Goal: Check status: Check status

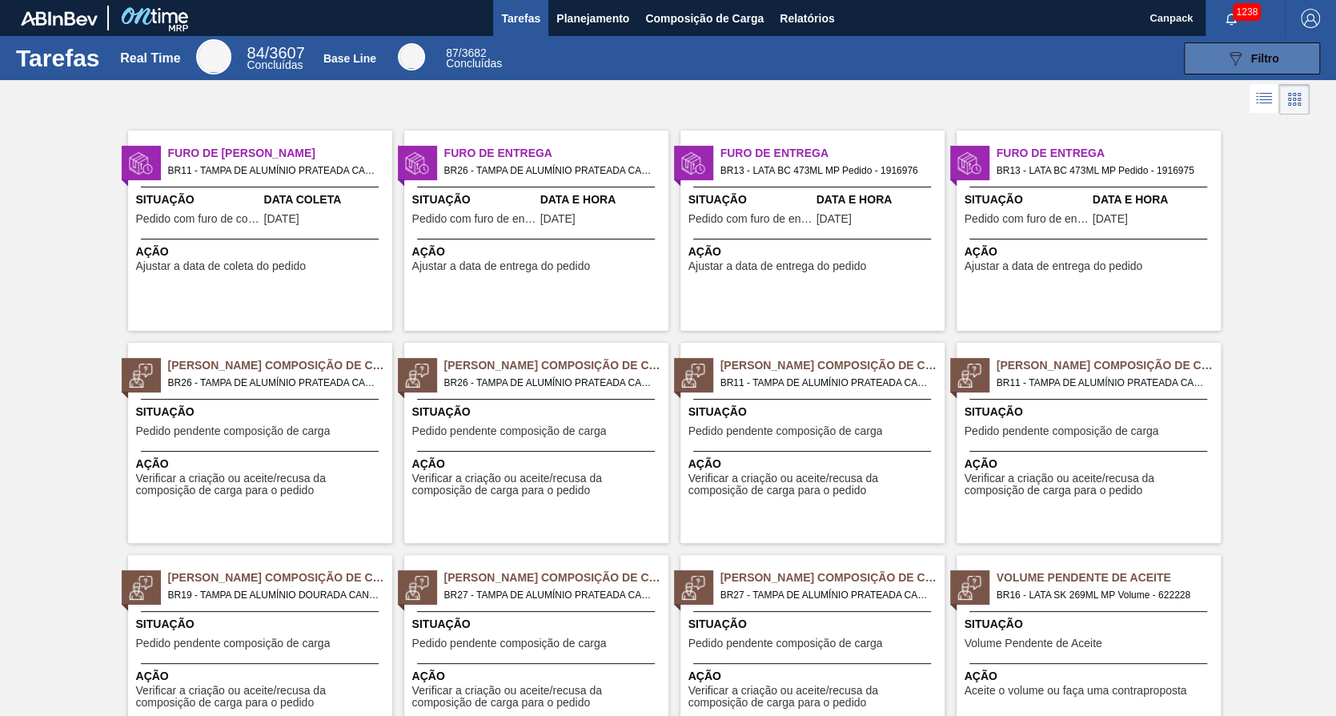
click at [1275, 69] on button "089F7B8B-B2A5-4AFE-B5C0-19BA573D28AC Filtro" at bounding box center [1252, 58] width 136 height 32
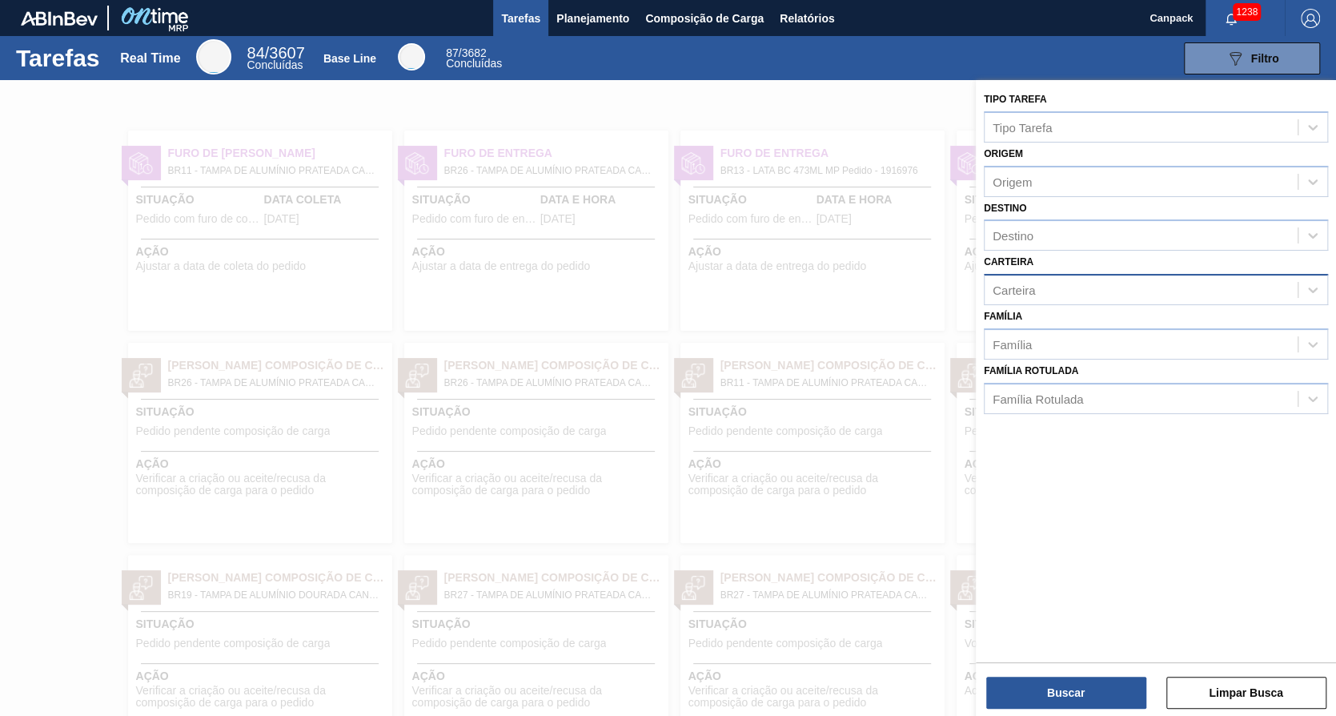
click at [1062, 300] on div "Carteira" at bounding box center [1156, 289] width 344 height 31
type input ","
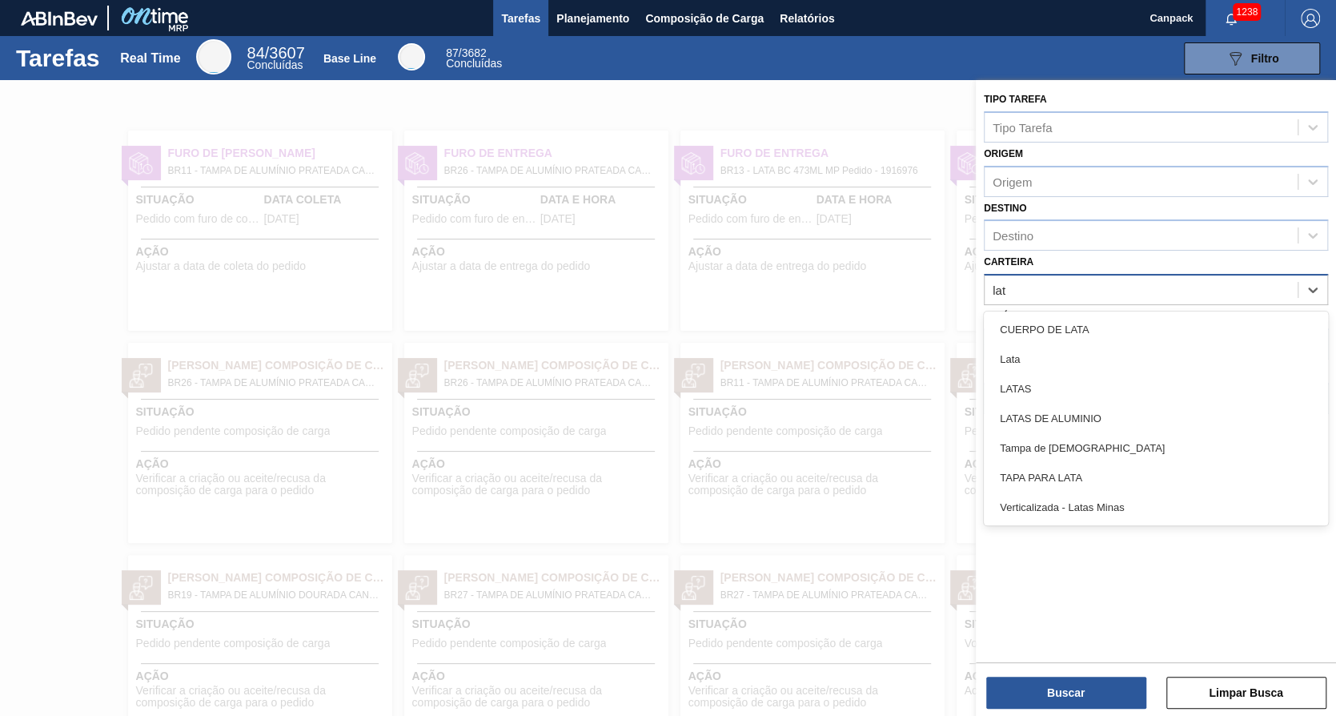
type input "lata"
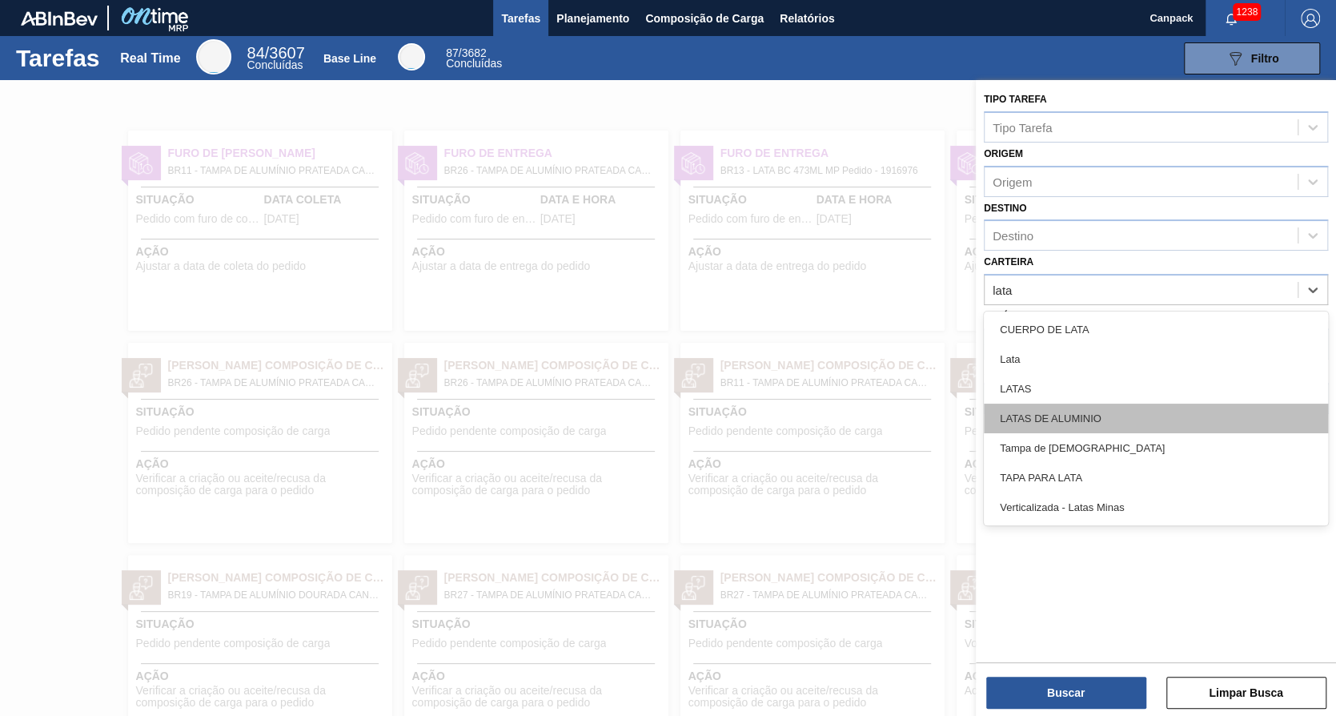
click at [1098, 414] on div "LATAS DE ALUMINIO" at bounding box center [1156, 418] width 344 height 30
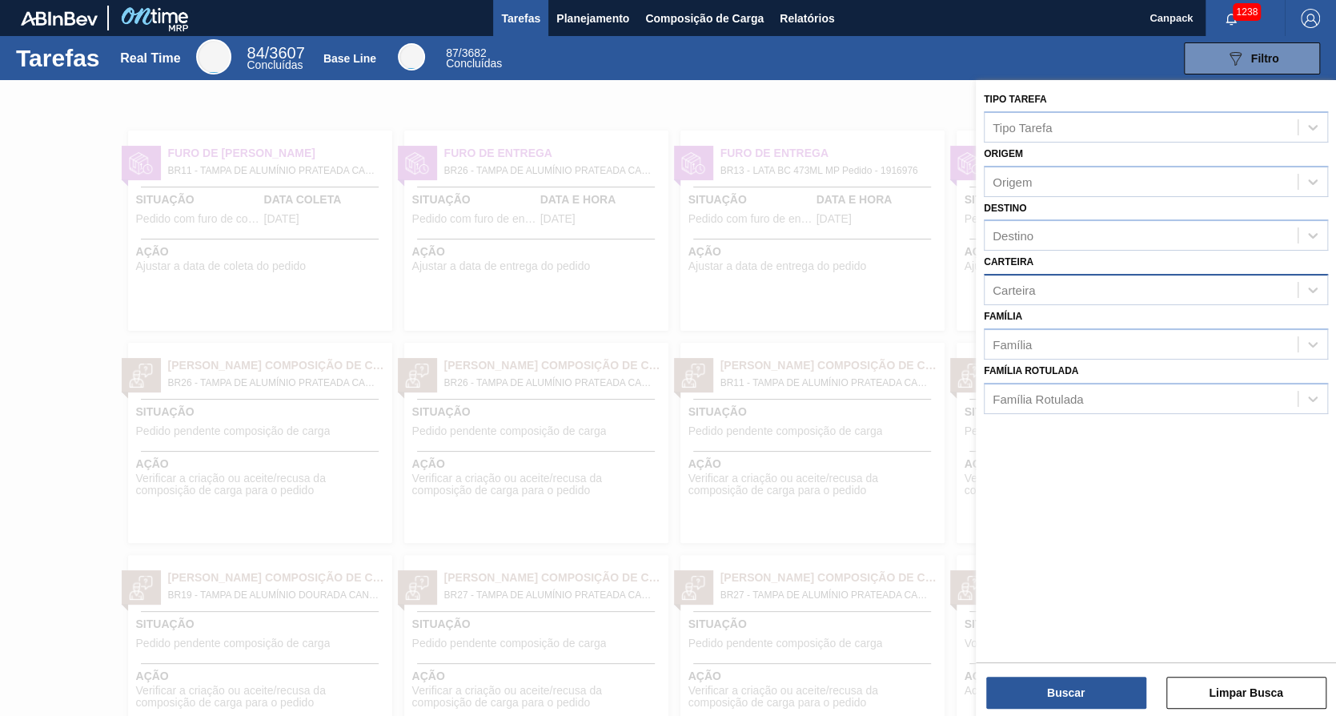
click at [858, 180] on div at bounding box center [668, 438] width 1336 height 716
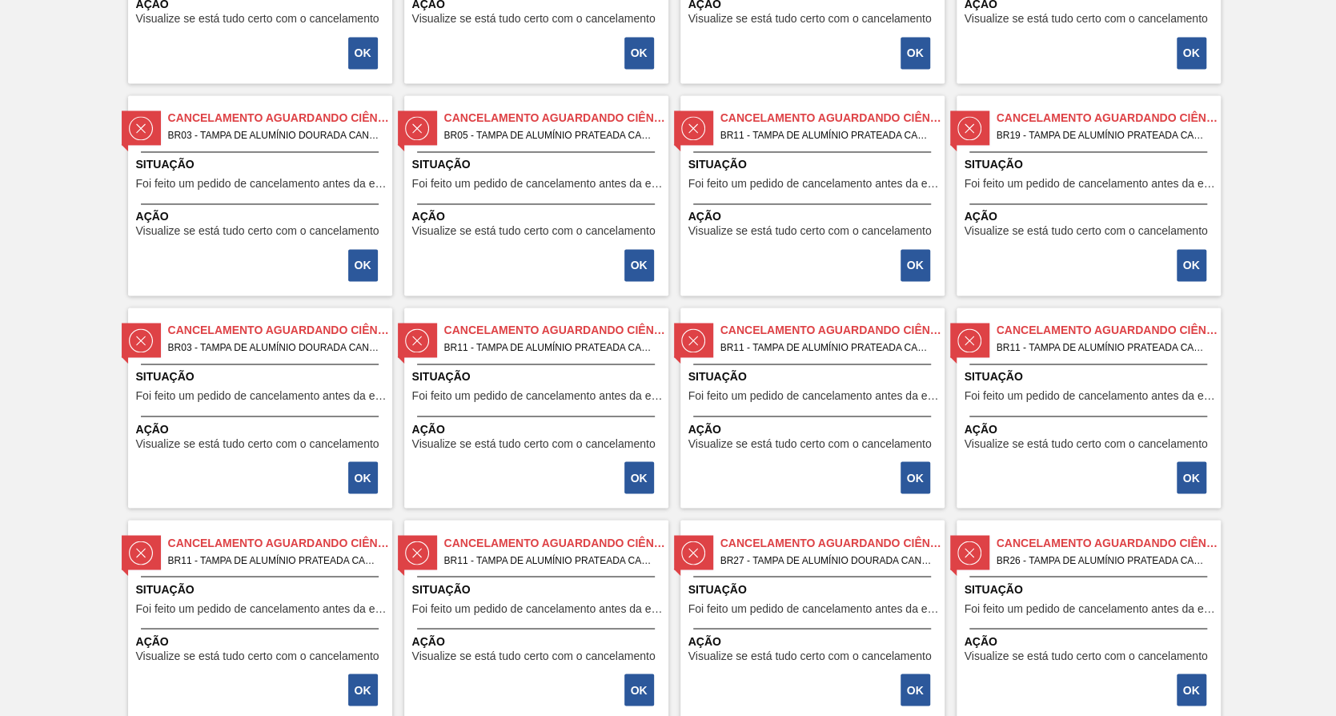
scroll to position [2201, 0]
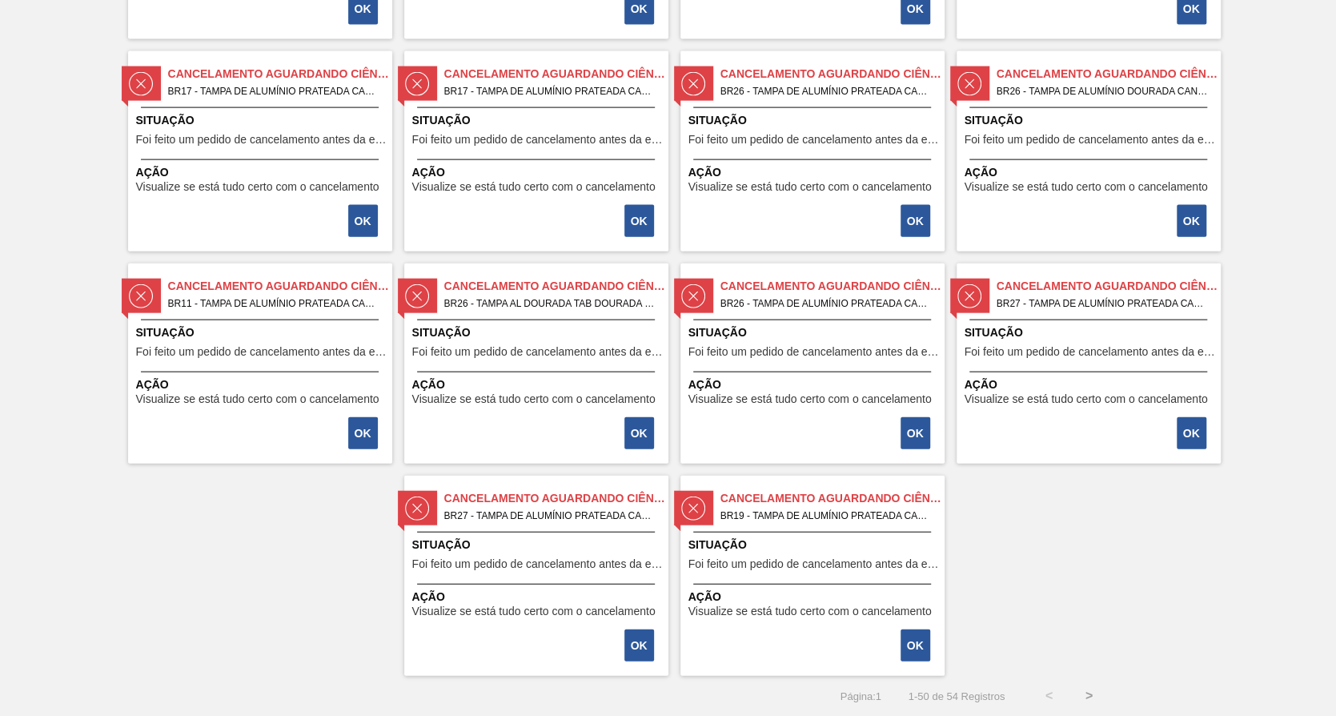
click at [770, 576] on div "Cancelamento aguardando ciência BR19 - TAMPA DE ALUMÍNIO PRATEADA CANPACK CDL P…" at bounding box center [812, 576] width 264 height 200
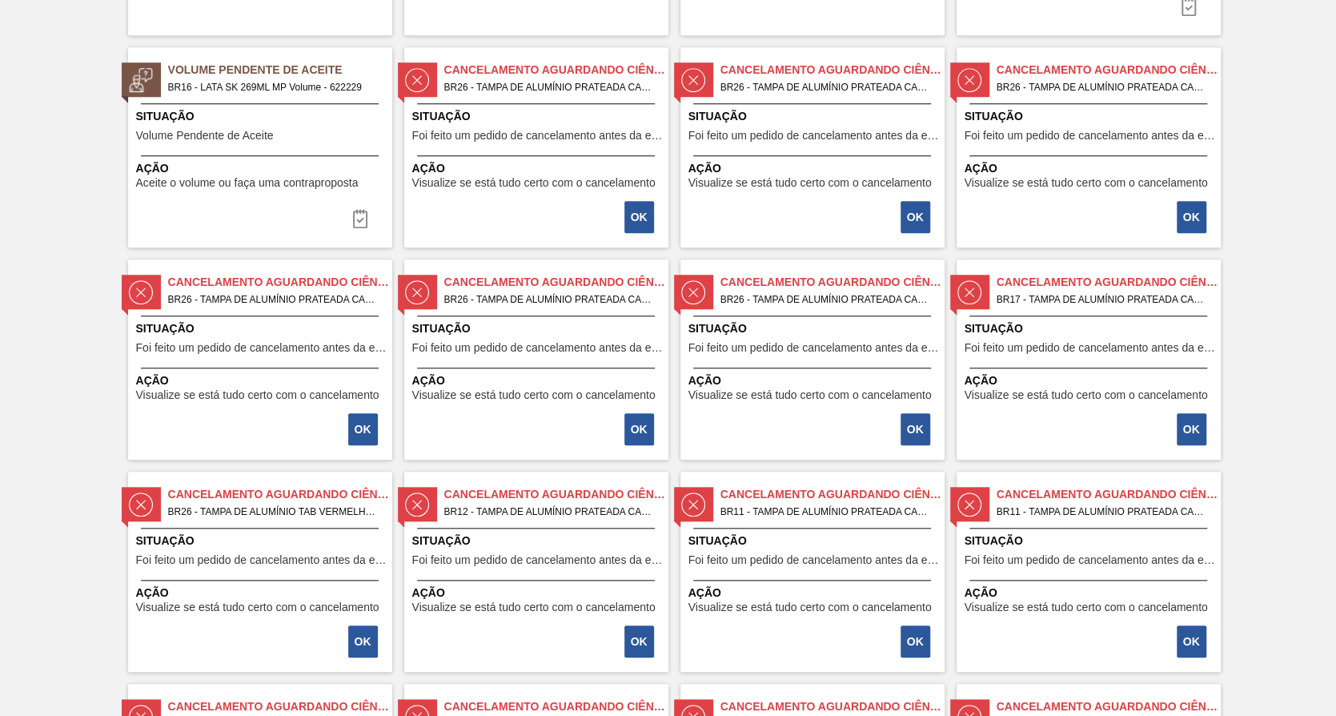
scroll to position [1520, 0]
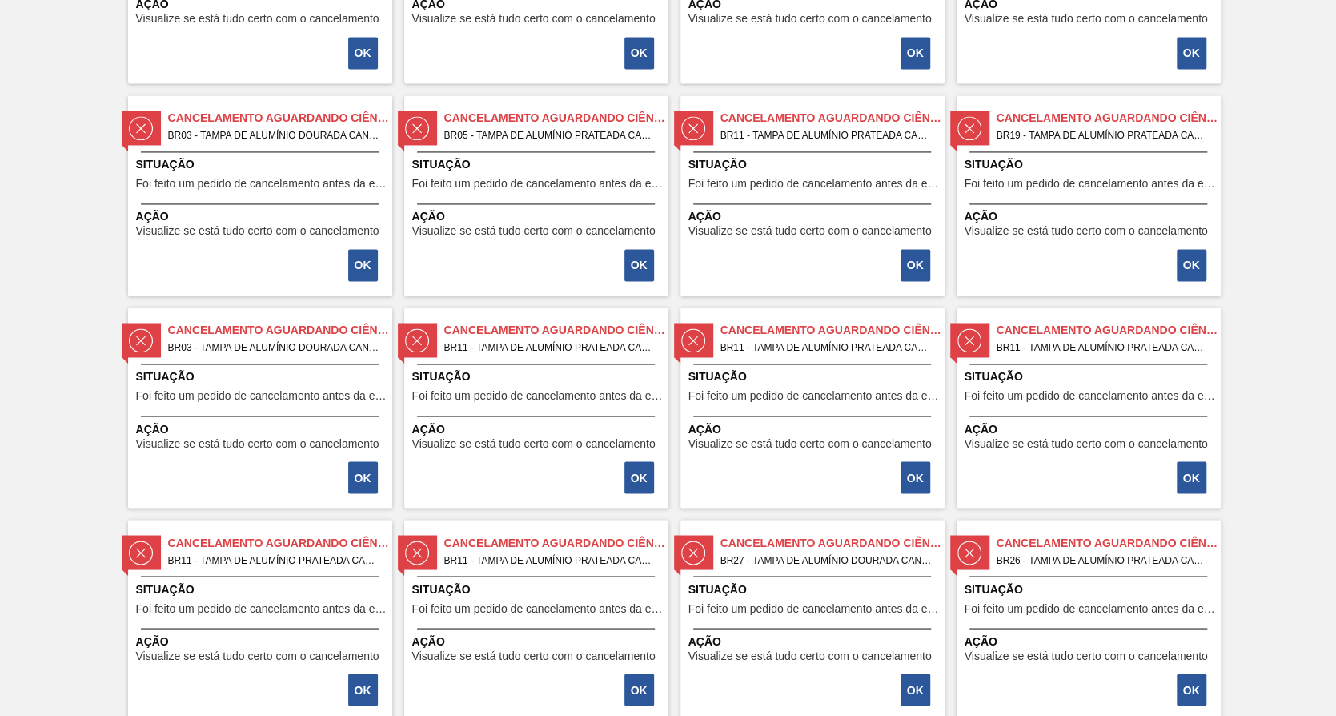
click at [524, 194] on div "Cancelamento aguardando ciência BR05 - TAMPA DE ALUMÍNIO PRATEADA CANPACK CDL P…" at bounding box center [536, 195] width 264 height 200
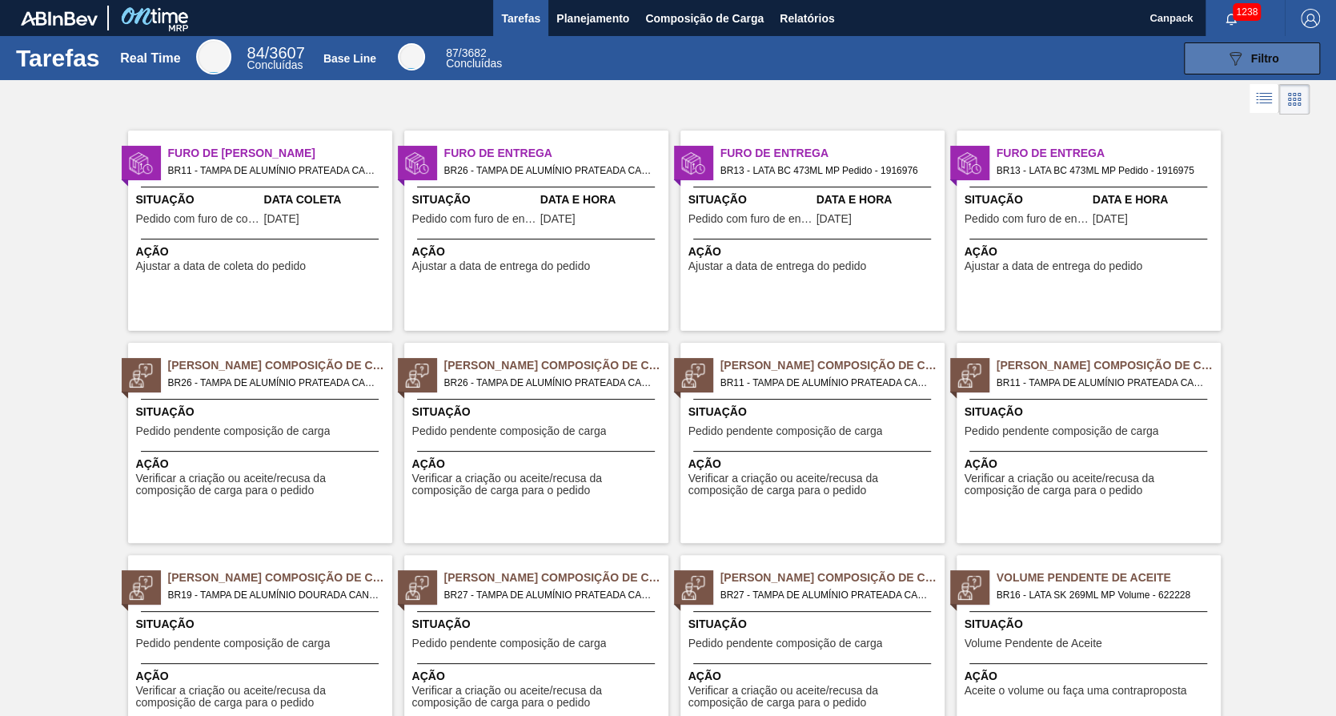
click at [1252, 59] on span "Filtro" at bounding box center [1265, 58] width 28 height 13
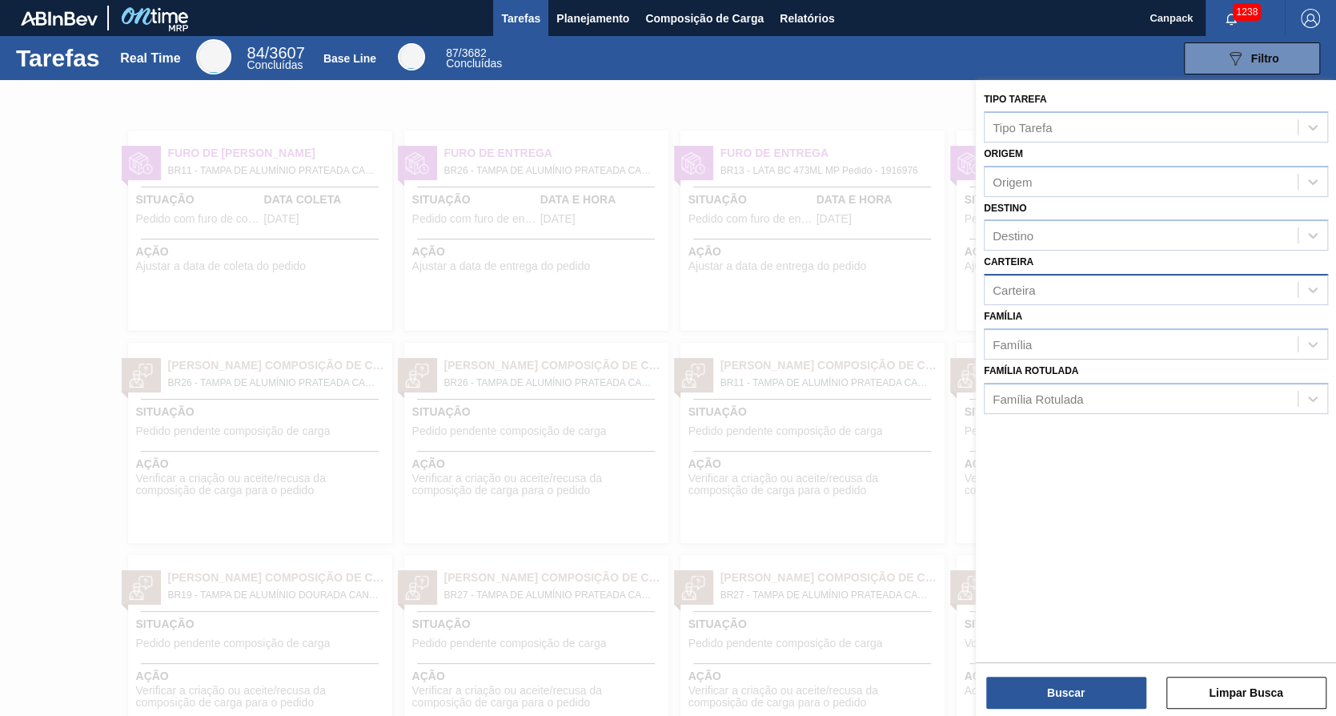
click at [1074, 279] on div "Carteira" at bounding box center [1141, 290] width 313 height 23
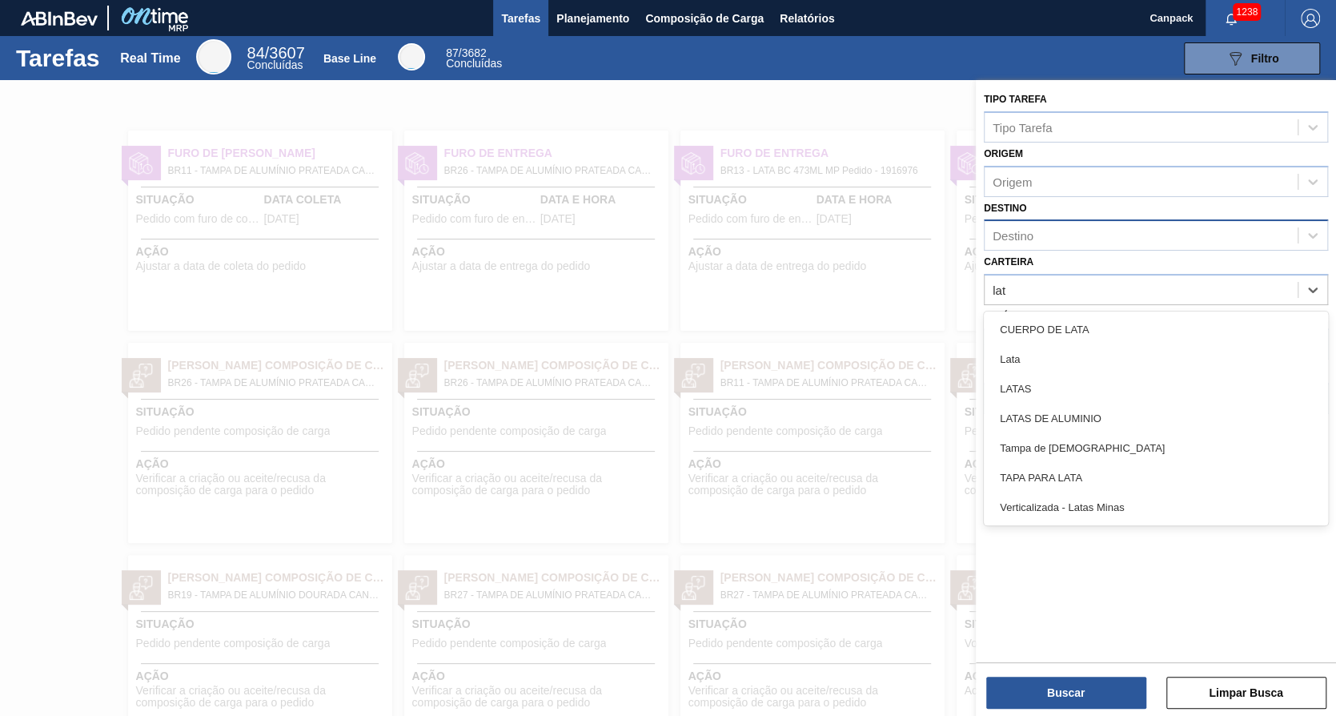
type input "lata"
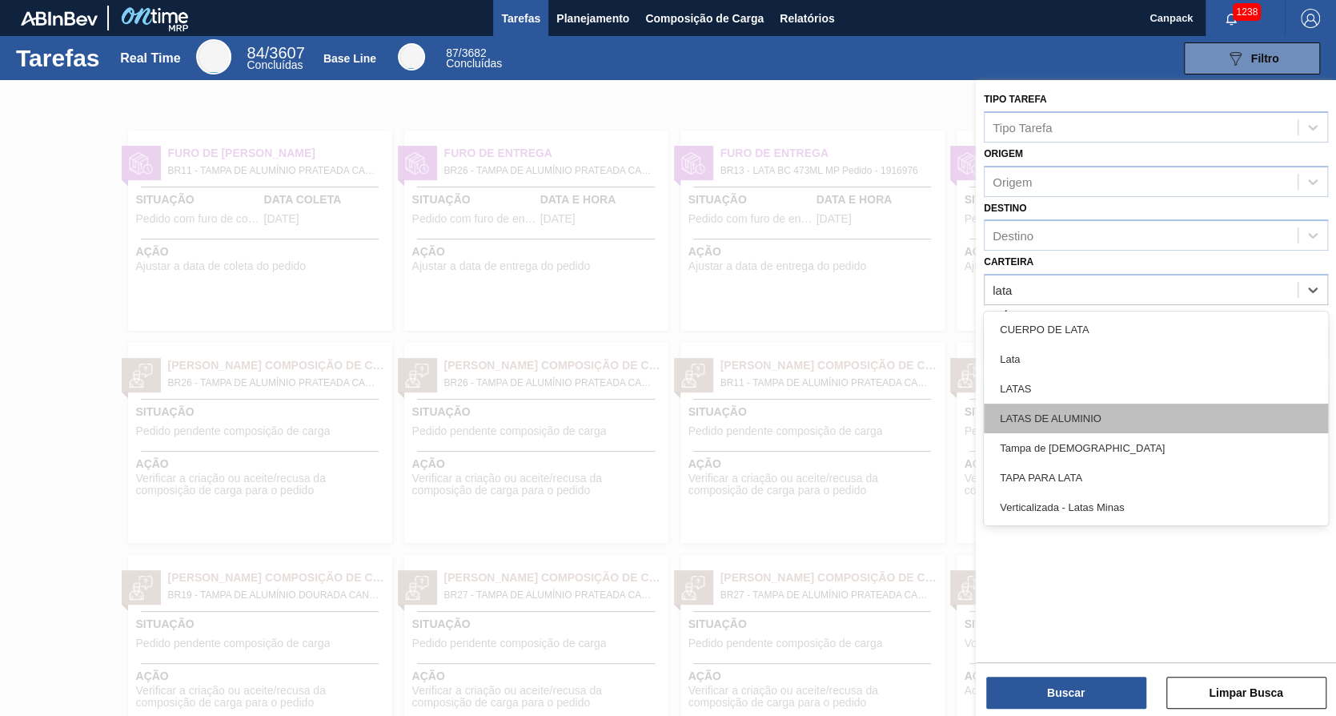
click at [1074, 411] on div "LATAS DE ALUMINIO" at bounding box center [1156, 418] width 344 height 30
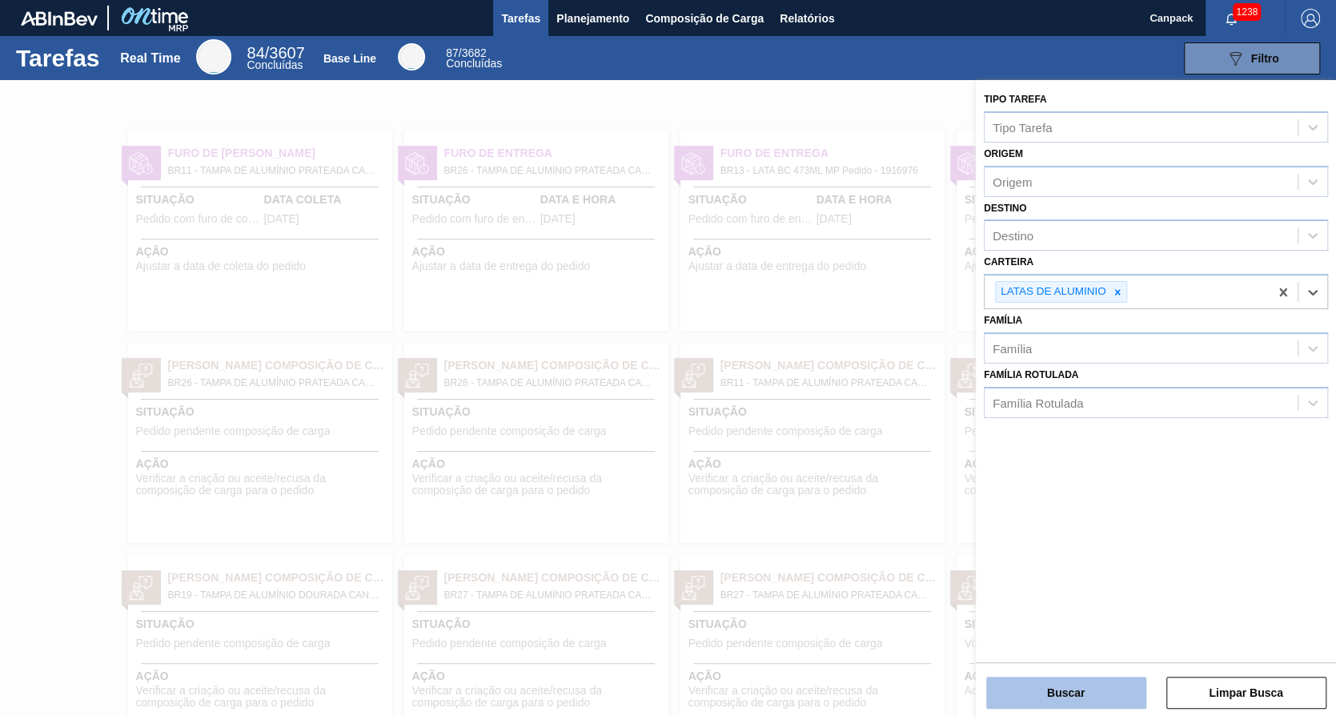
click at [1071, 698] on button "Buscar" at bounding box center [1066, 692] width 160 height 32
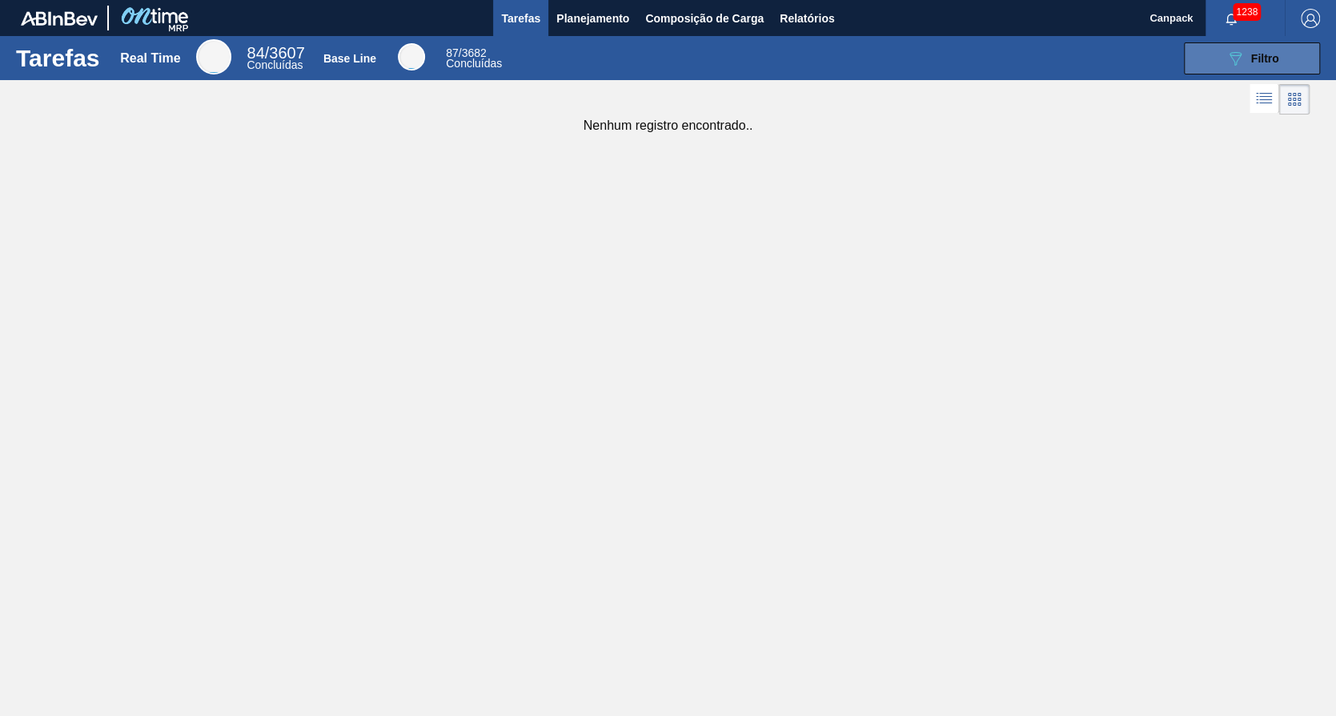
click at [1271, 52] on span "Filtro" at bounding box center [1265, 58] width 28 height 13
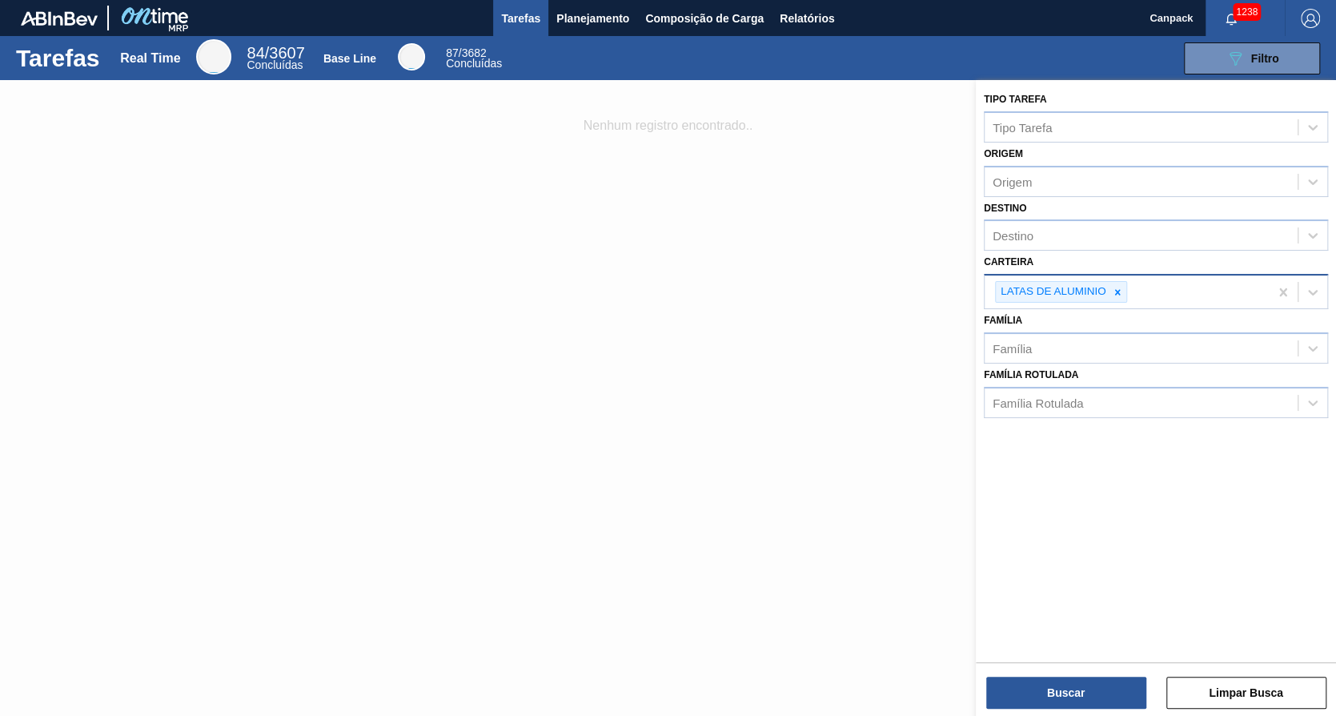
click at [1162, 299] on div "LATAS DE ALUMINIO" at bounding box center [1127, 291] width 284 height 33
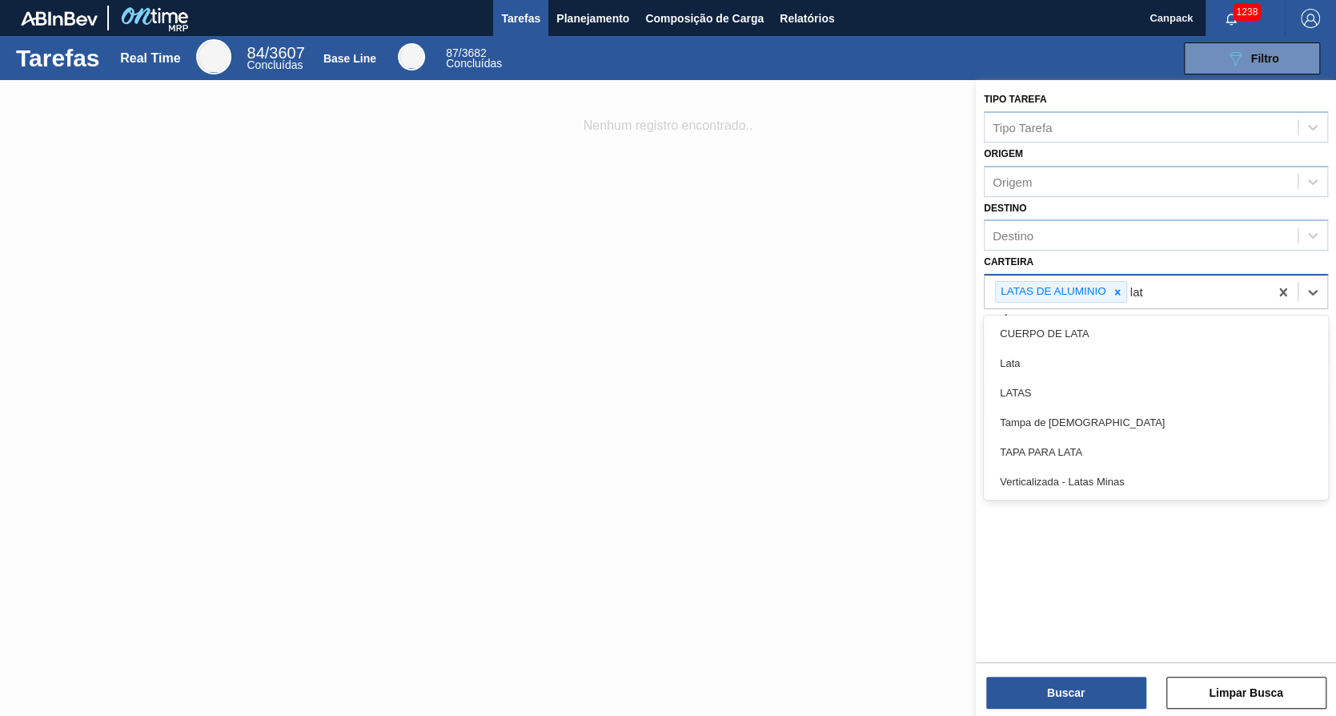
type input "lata"
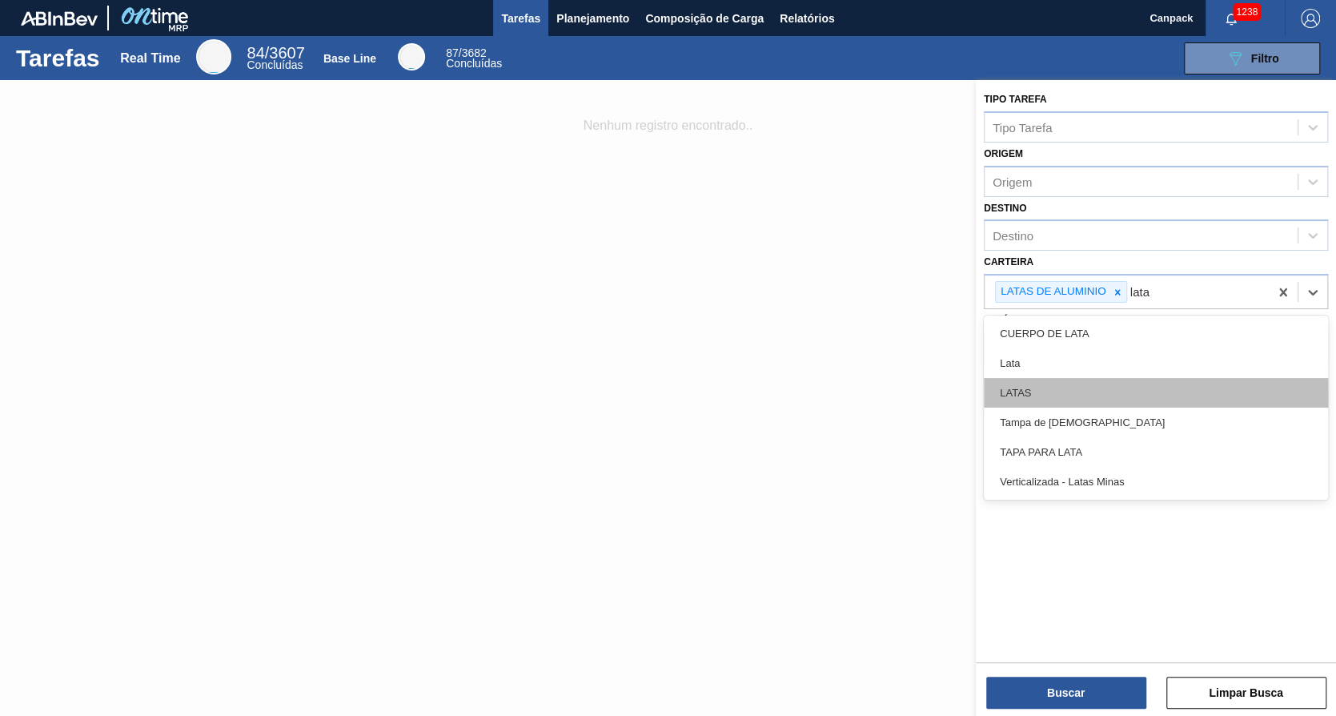
click at [1086, 383] on div "LATAS" at bounding box center [1156, 393] width 344 height 30
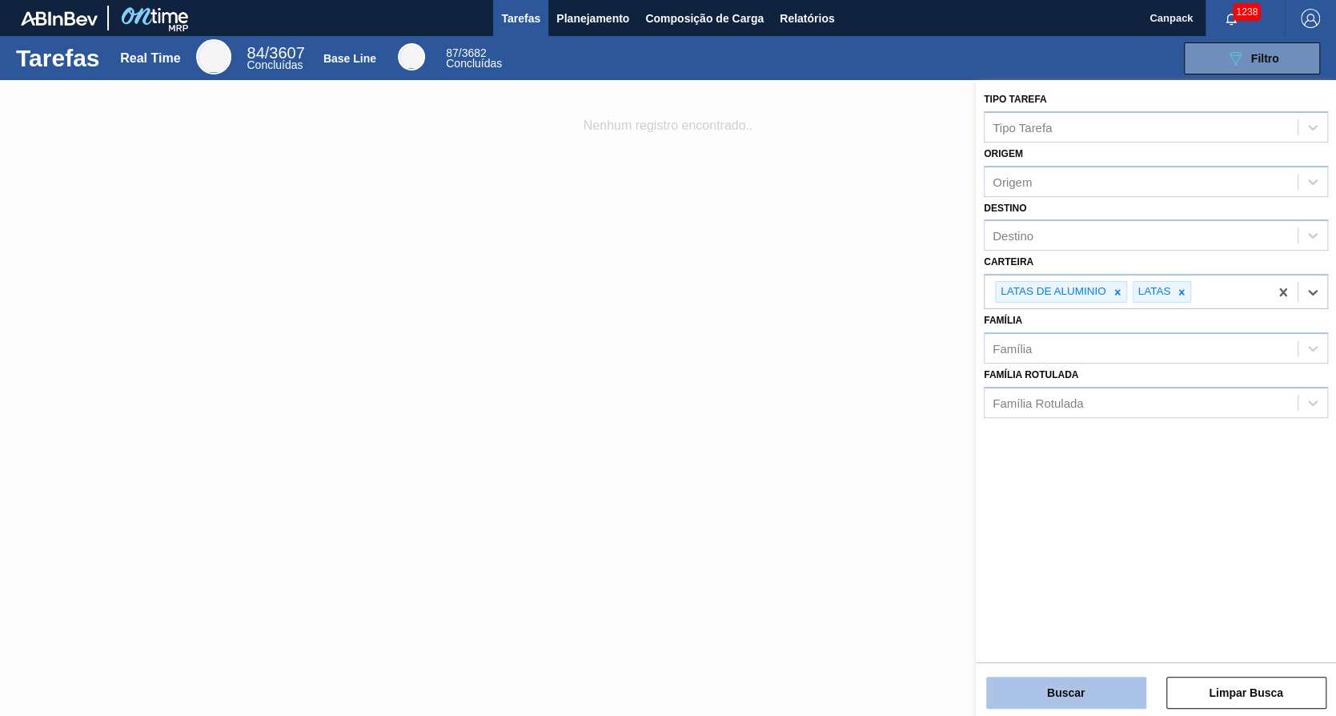
click at [1086, 692] on button "Buscar" at bounding box center [1066, 692] width 160 height 32
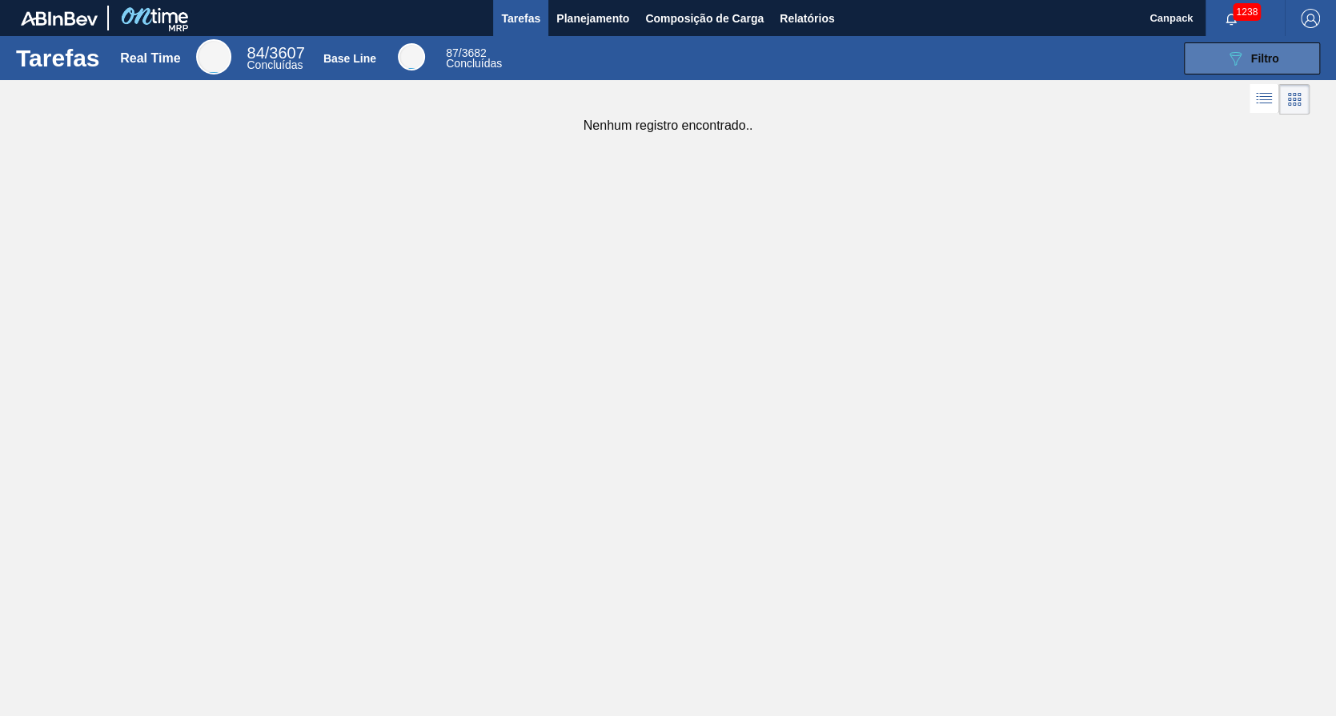
click at [1258, 47] on button "089F7B8B-B2A5-4AFE-B5C0-19BA573D28AC Filtro" at bounding box center [1252, 58] width 136 height 32
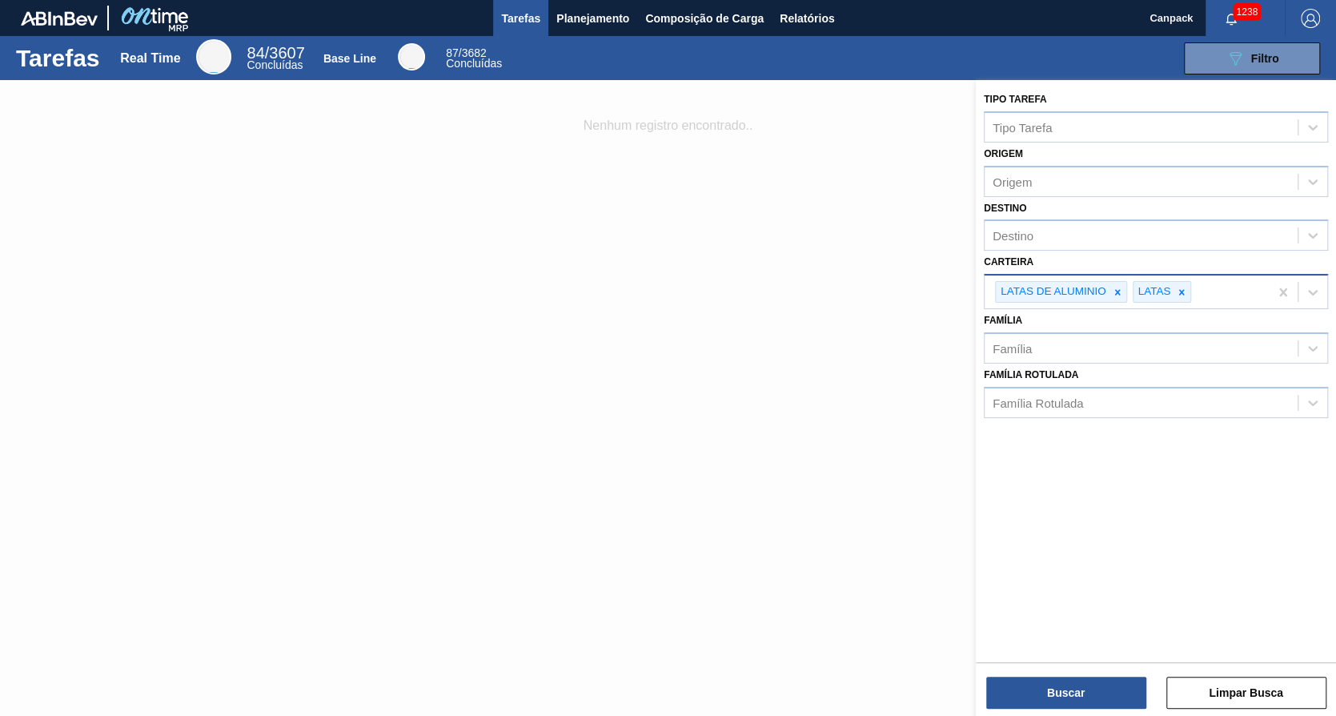
click at [1206, 283] on div "LATAS DE ALUMINIO LATAS" at bounding box center [1127, 291] width 284 height 33
type input "lata"
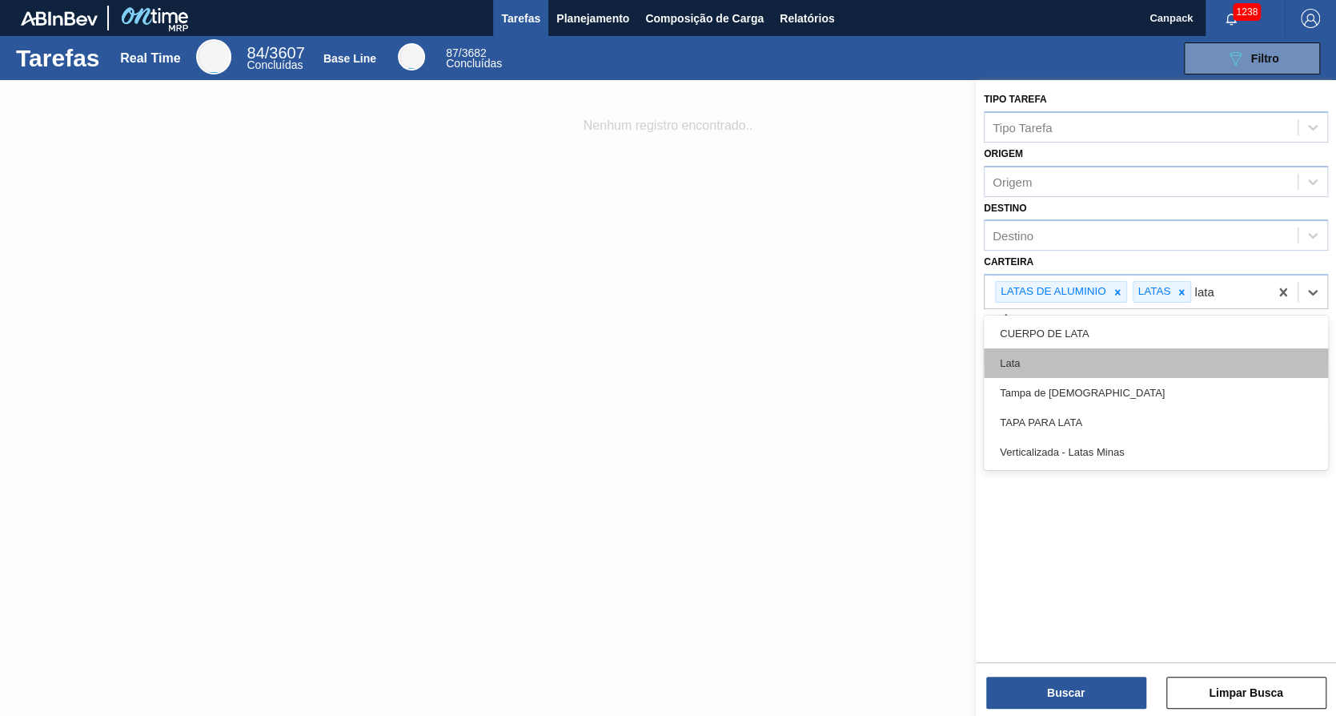
click at [1074, 367] on div "Lata" at bounding box center [1156, 363] width 344 height 30
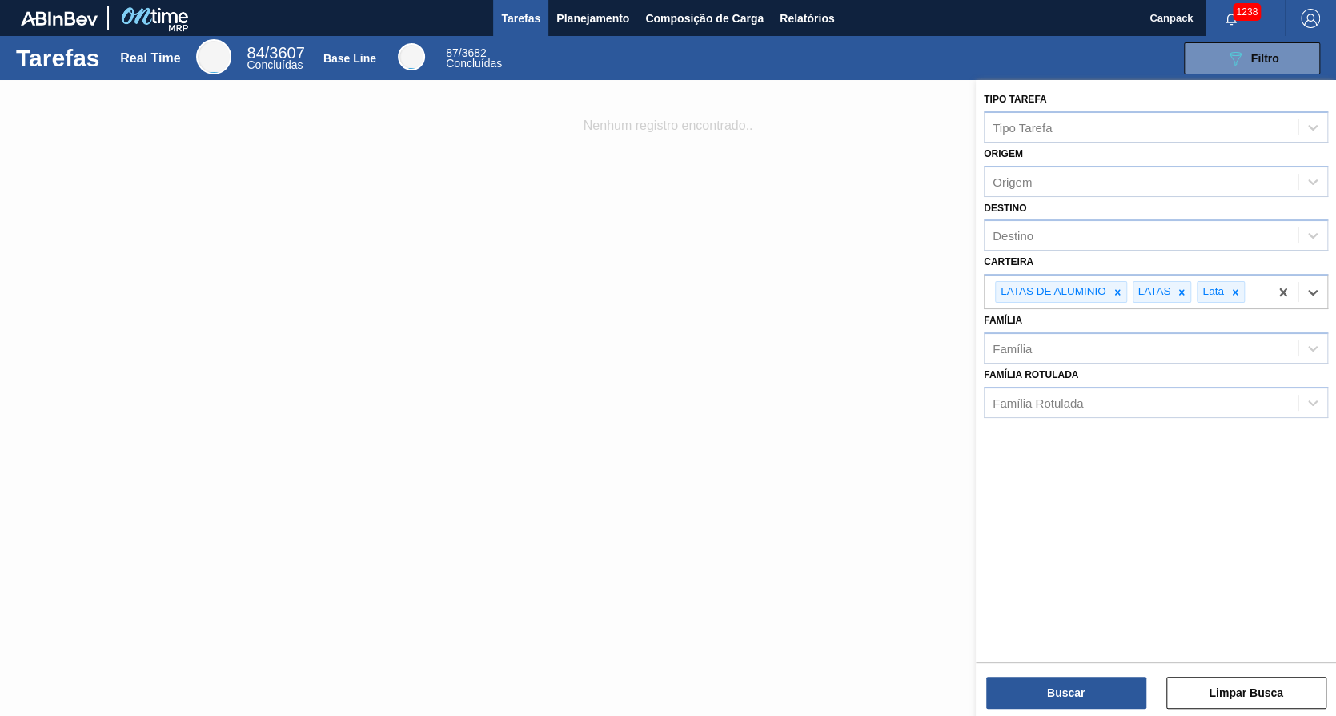
click at [1114, 669] on div "Buscar Limpar Busca" at bounding box center [1156, 684] width 360 height 45
click at [1100, 692] on button "Buscar" at bounding box center [1066, 692] width 160 height 32
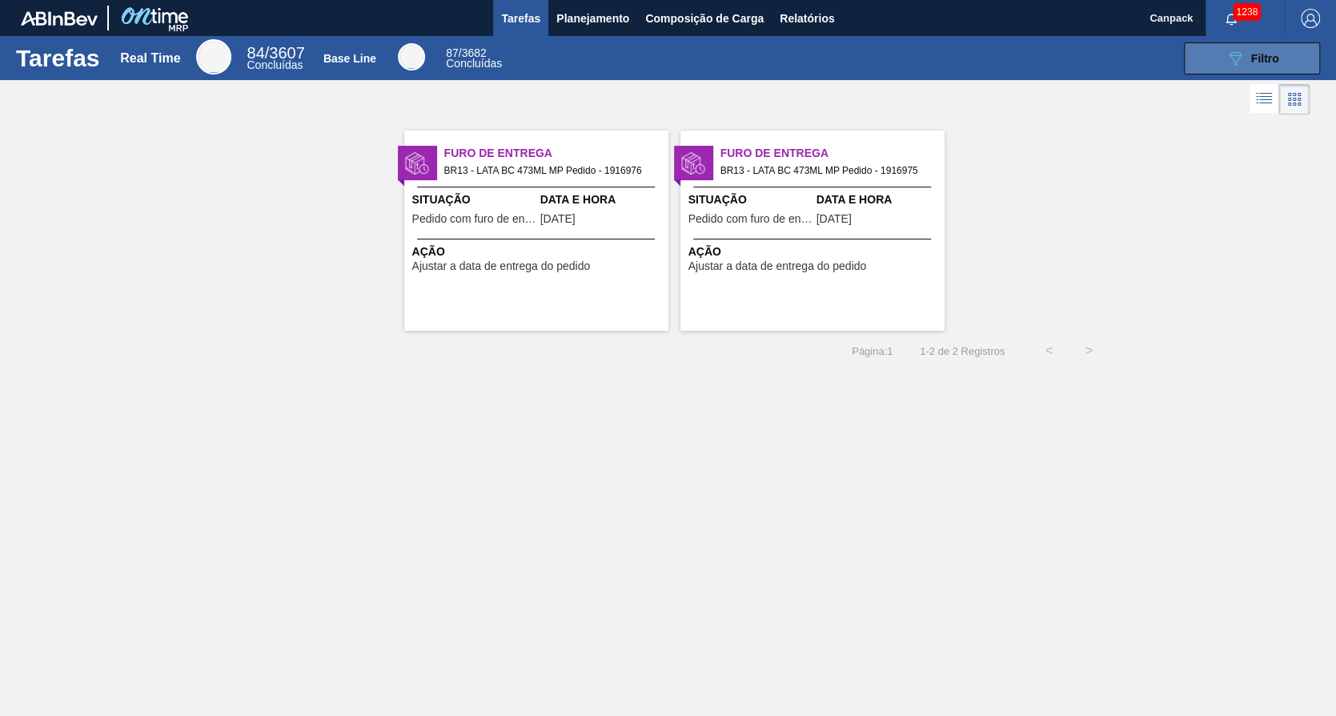
click at [1298, 54] on button "089F7B8B-B2A5-4AFE-B5C0-19BA573D28AC Filtro" at bounding box center [1252, 58] width 136 height 32
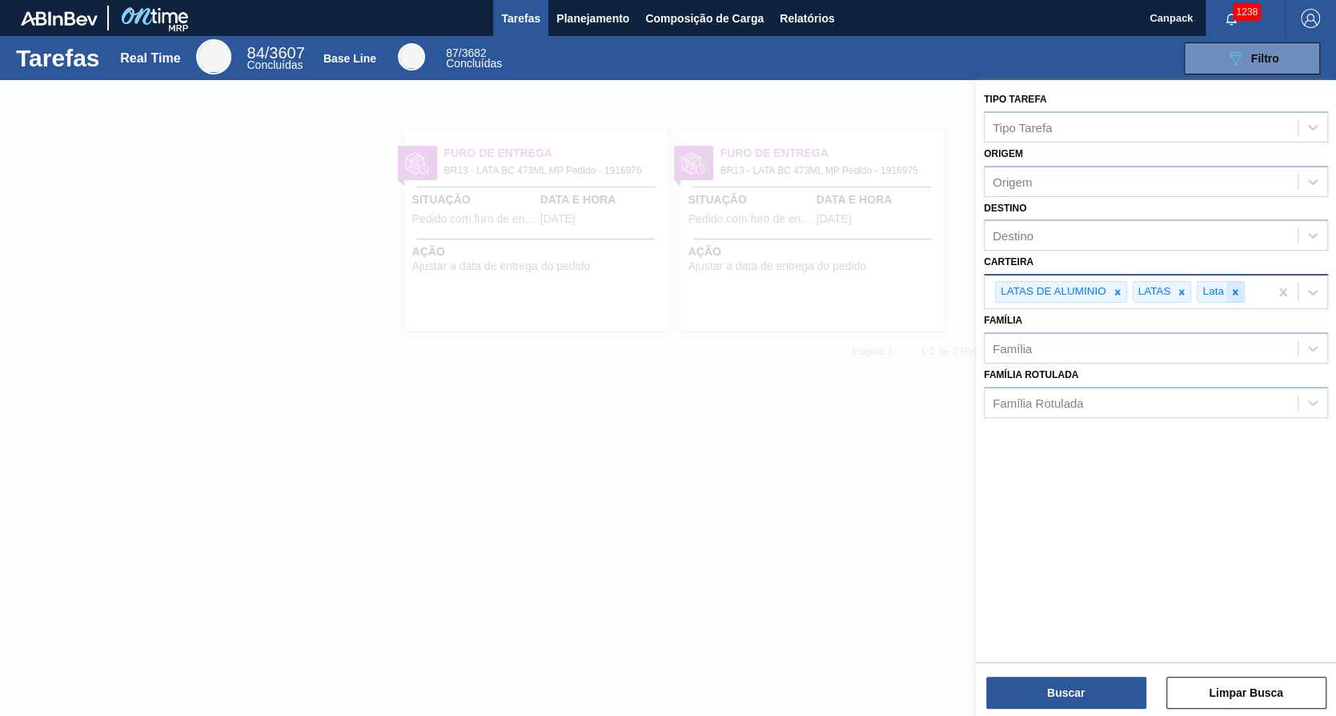
click at [1237, 287] on icon at bounding box center [1235, 292] width 11 height 11
click at [1182, 287] on icon at bounding box center [1181, 292] width 11 height 11
click at [1115, 289] on icon at bounding box center [1117, 292] width 6 height 6
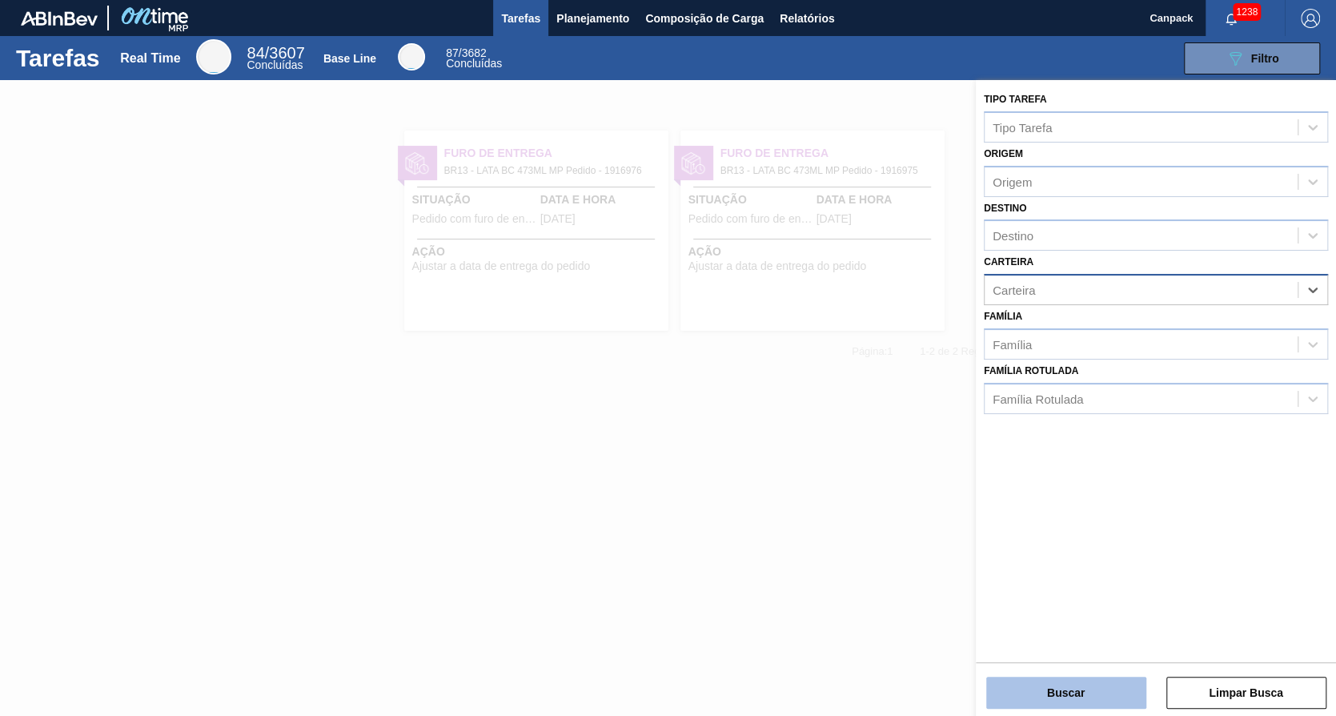
click at [1105, 696] on button "Buscar" at bounding box center [1066, 692] width 160 height 32
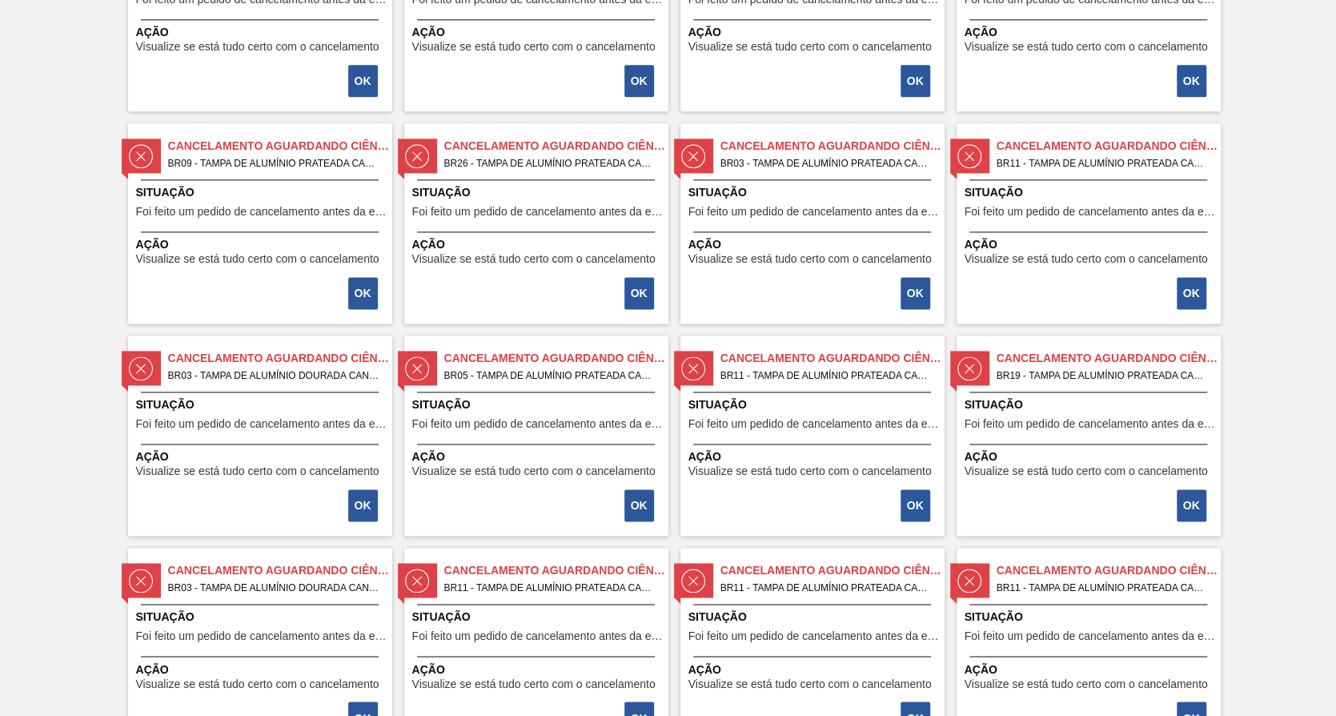
scroll to position [1361, 0]
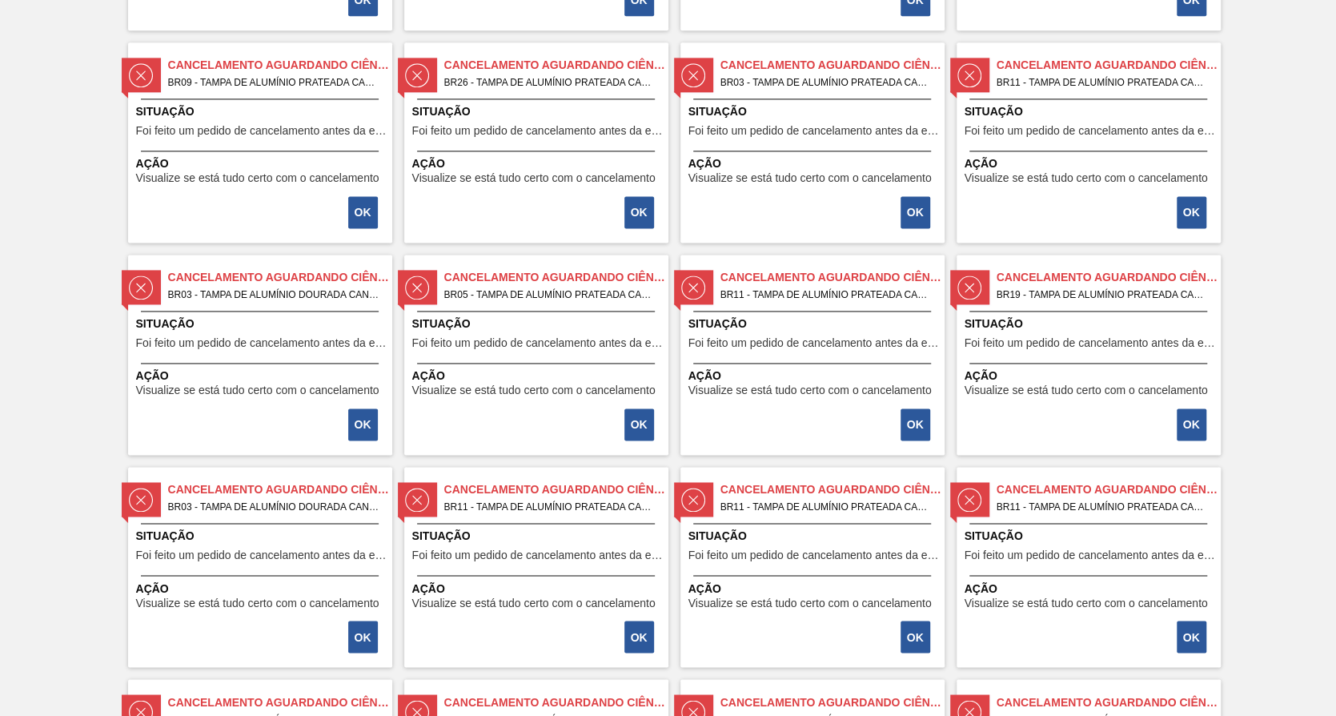
click at [767, 526] on div "Cancelamento aguardando ciência BR11 - TAMPA DE ALUMÍNIO PRATEADA CANPACK CDL P…" at bounding box center [812, 567] width 264 height 200
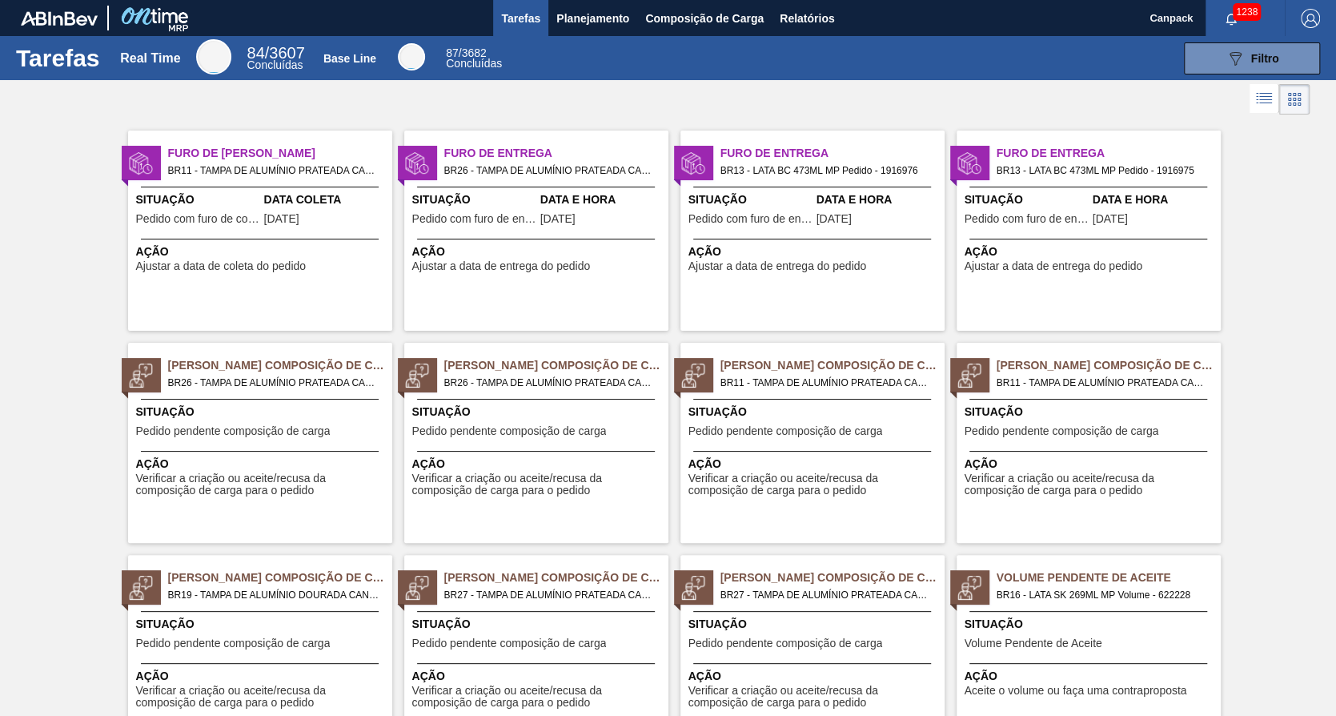
click at [512, 16] on span "Tarefas" at bounding box center [520, 18] width 39 height 19
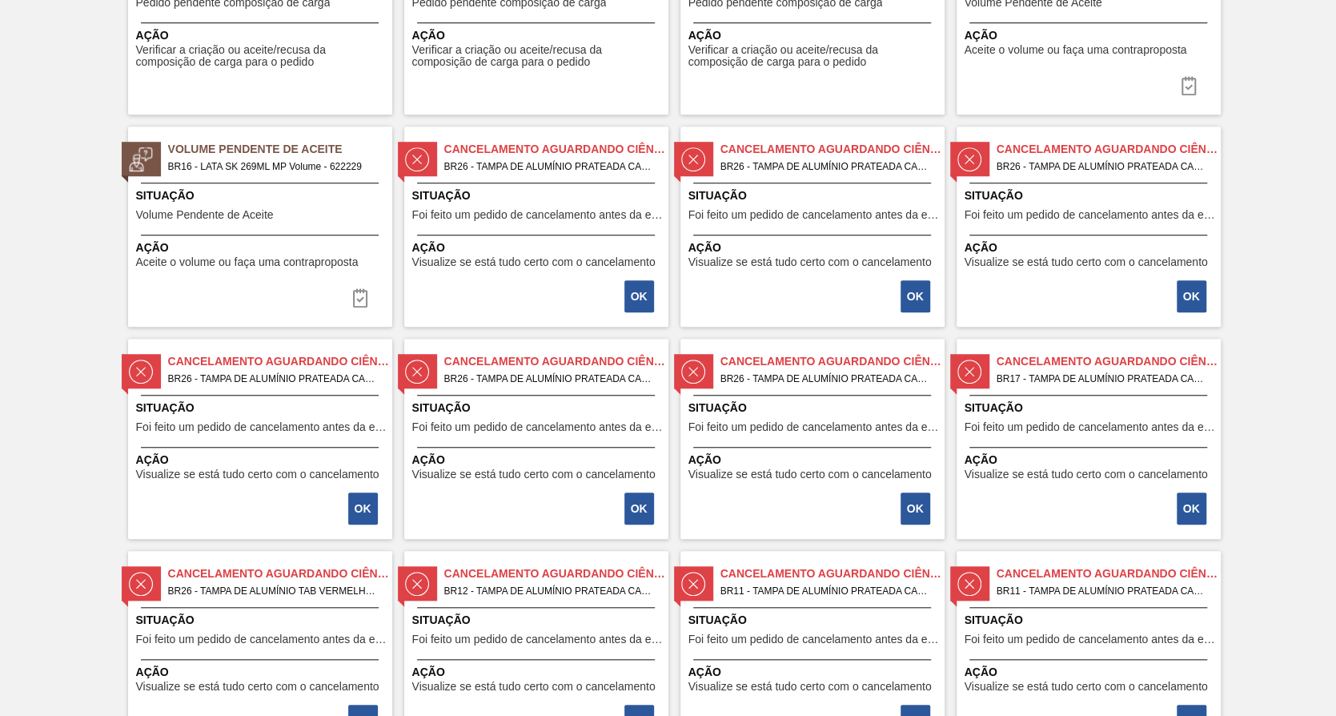
scroll to position [720, 0]
